Goal: Task Accomplishment & Management: Manage account settings

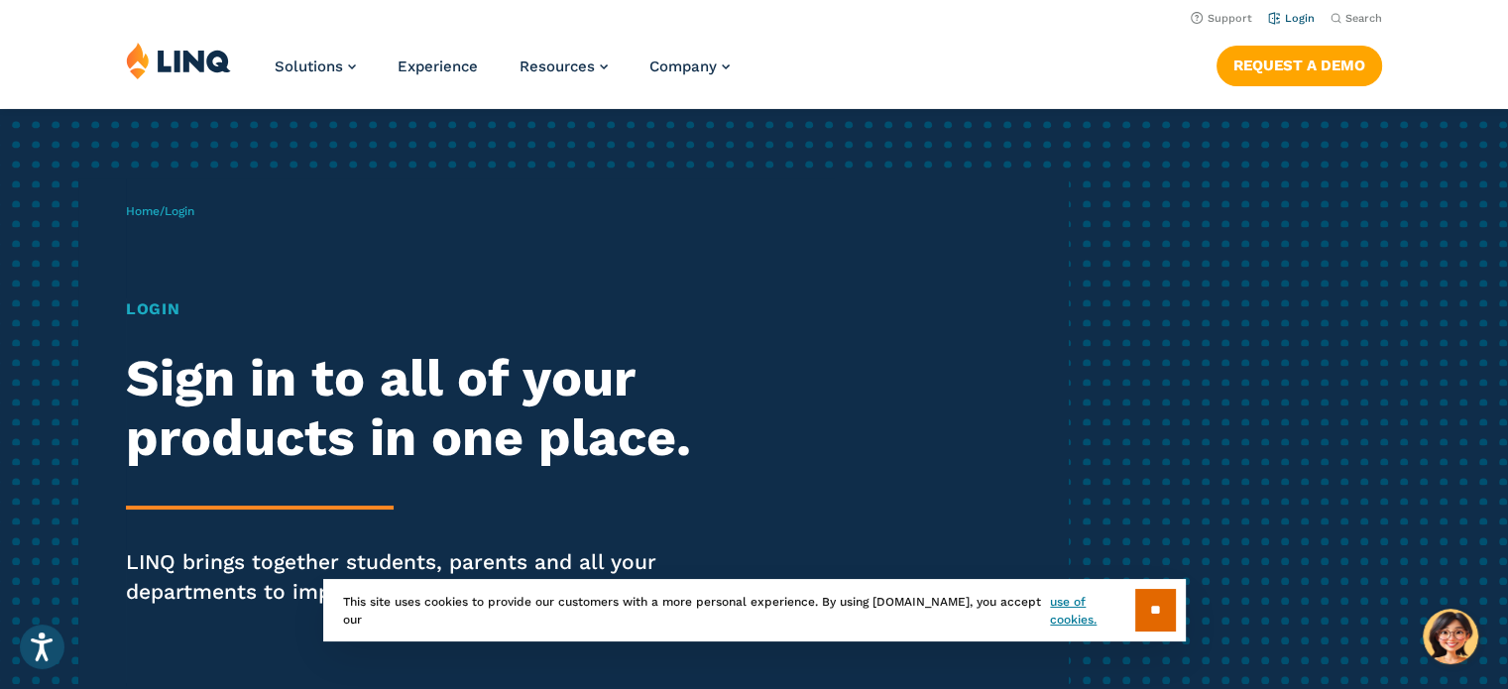
click at [1290, 20] on link "Login" at bounding box center [1291, 18] width 47 height 13
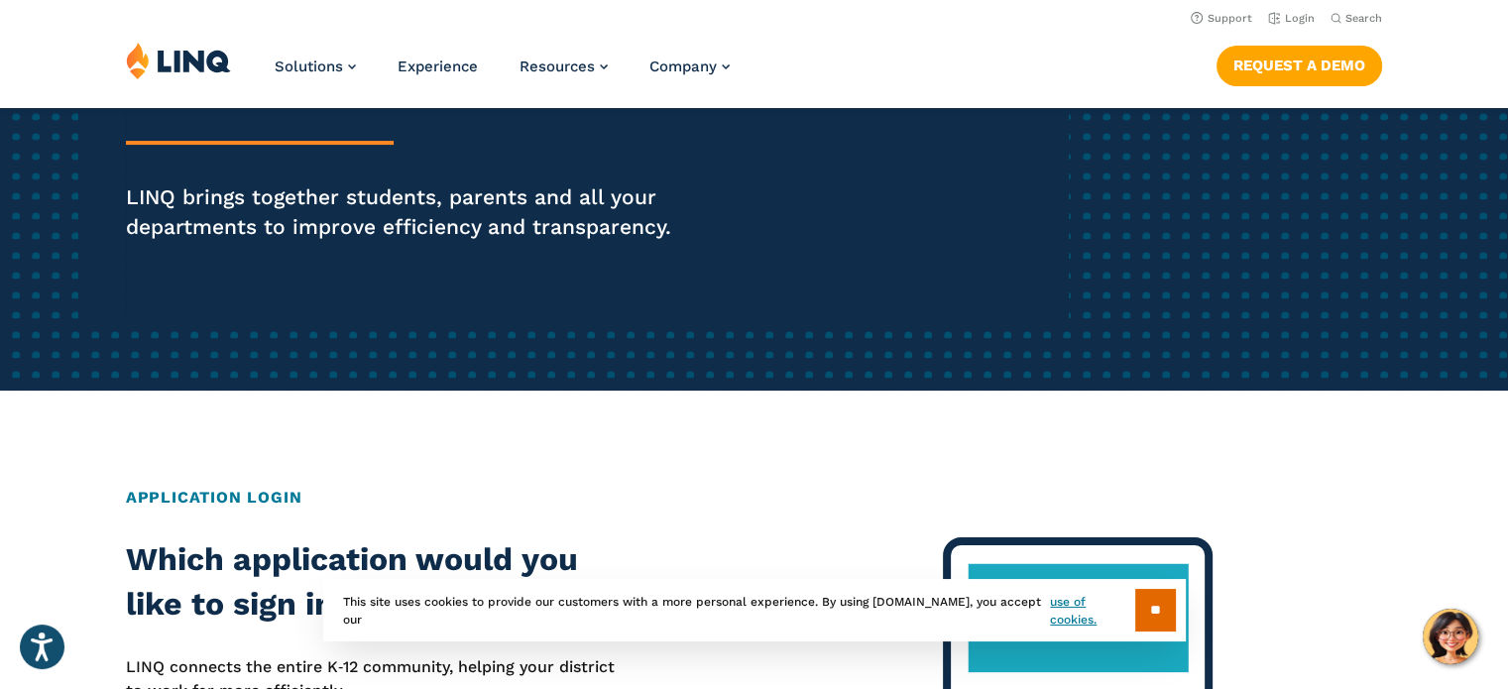
scroll to position [99, 0]
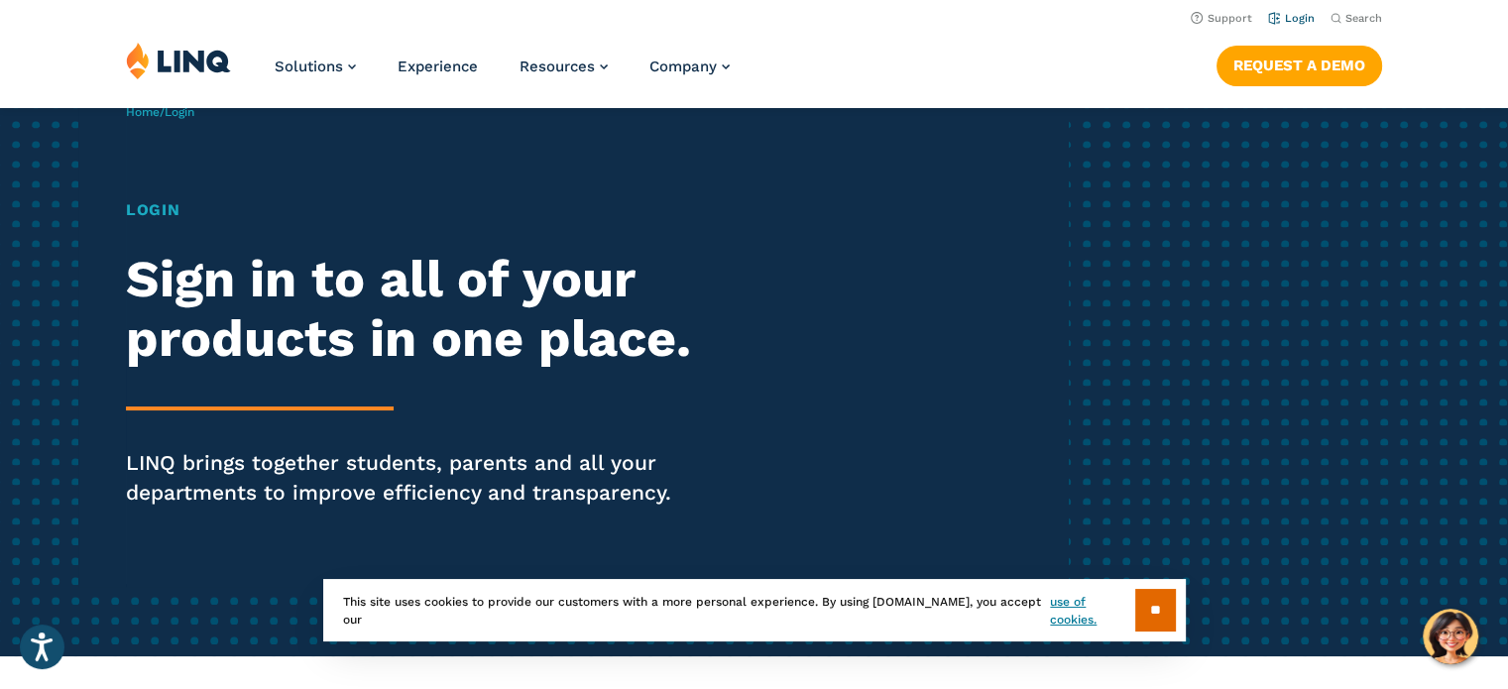
click at [1285, 17] on link "Login" at bounding box center [1291, 18] width 47 height 13
